Goal: Information Seeking & Learning: Learn about a topic

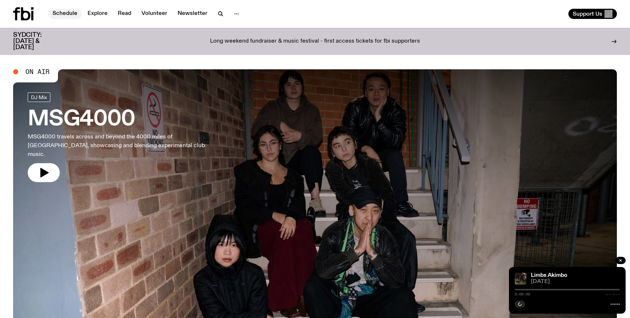
click at [63, 10] on link "Schedule" at bounding box center [65, 14] width 34 height 10
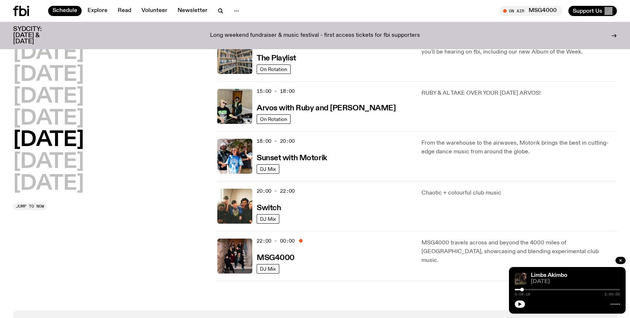
scroll to position [284, 0]
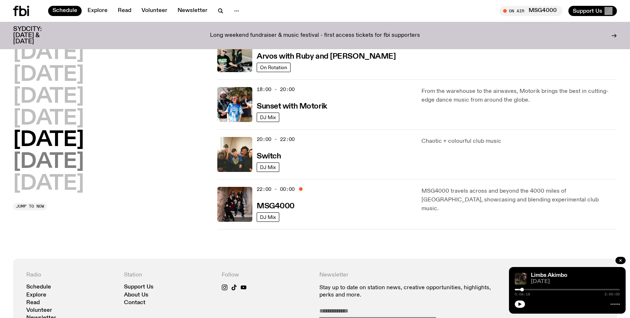
click at [57, 162] on h2 "[DATE]" at bounding box center [48, 162] width 71 height 20
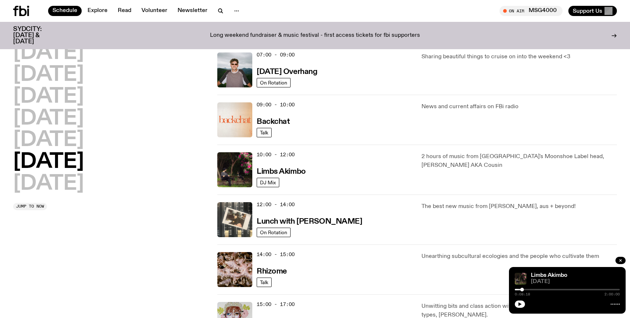
scroll to position [120, 0]
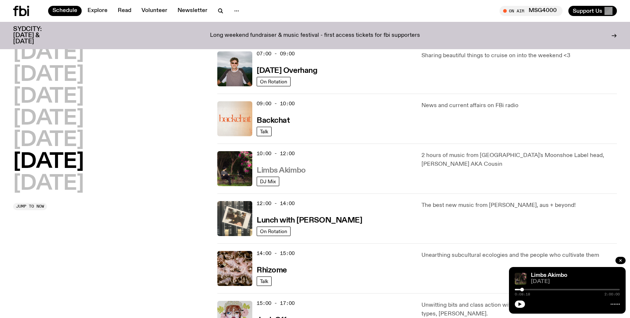
click at [280, 175] on h3 "Limbs Akimbo" at bounding box center [281, 171] width 49 height 8
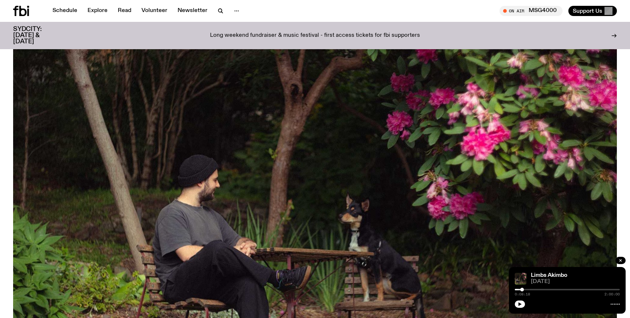
scroll to position [208, 0]
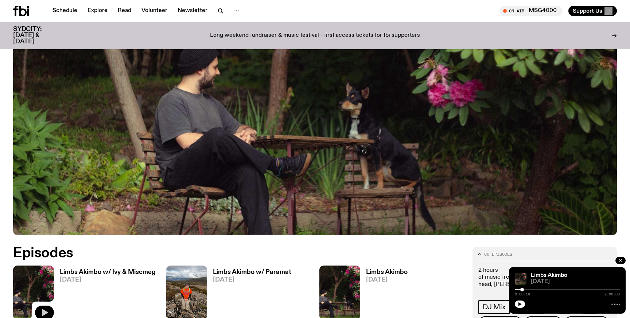
click at [44, 310] on icon "button" at bounding box center [45, 312] width 6 height 7
